Goal: Information Seeking & Learning: Find specific page/section

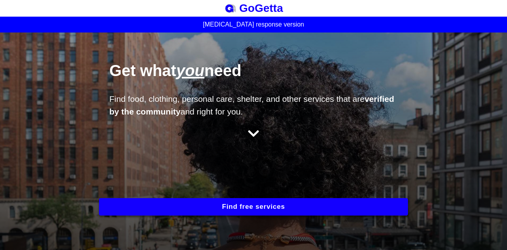
click at [248, 204] on button "Find free services" at bounding box center [253, 206] width 309 height 17
click at [219, 202] on button "Find free services" at bounding box center [253, 206] width 309 height 17
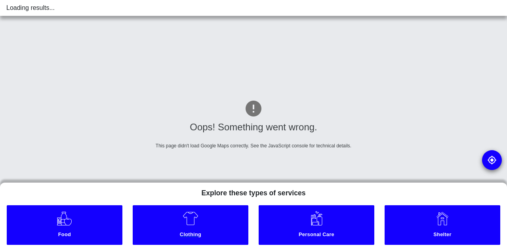
click at [200, 217] on link "Clothing" at bounding box center [191, 225] width 116 height 40
